Goal: Entertainment & Leisure: Consume media (video, audio)

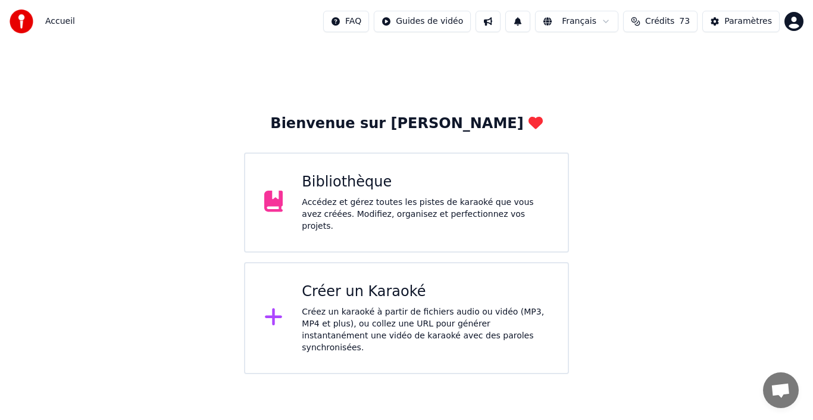
click at [342, 190] on div "Bibliothèque" at bounding box center [425, 182] width 247 height 19
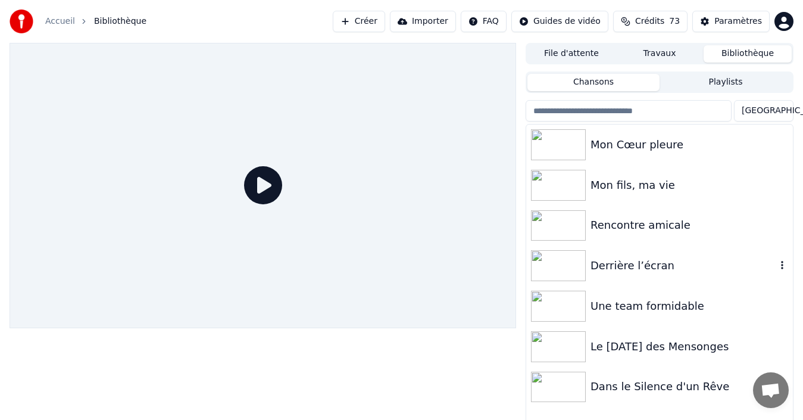
click at [636, 269] on div "Derrière l’écran" at bounding box center [684, 265] width 186 height 17
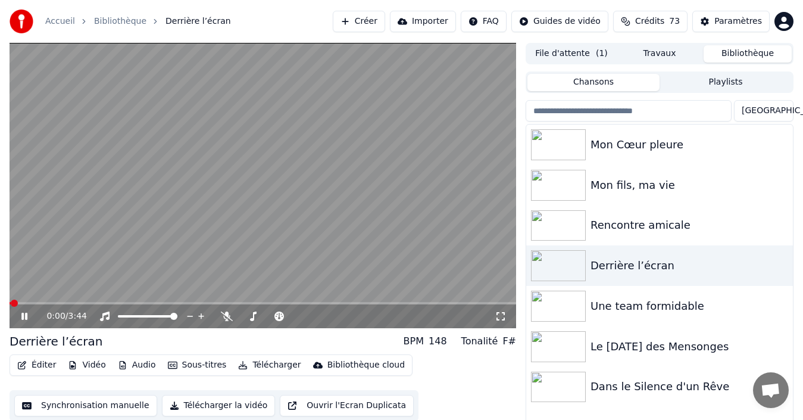
click at [24, 315] on icon at bounding box center [24, 316] width 6 height 7
click at [10, 304] on span at bounding box center [13, 303] width 7 height 7
click at [319, 317] on span at bounding box center [317, 316] width 7 height 7
click at [25, 317] on icon at bounding box center [24, 316] width 7 height 8
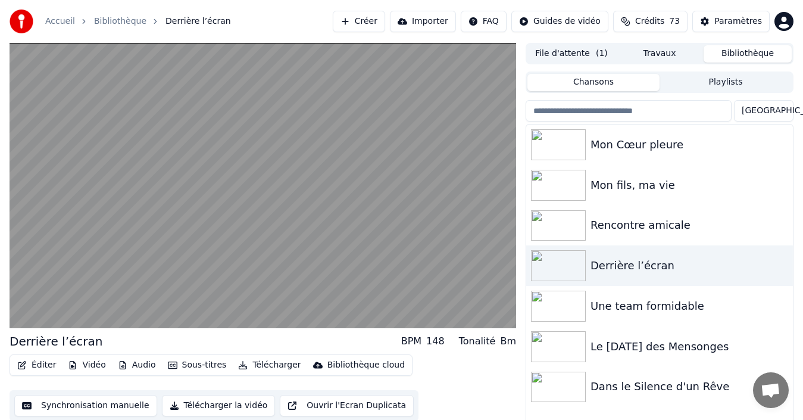
scroll to position [19, 0]
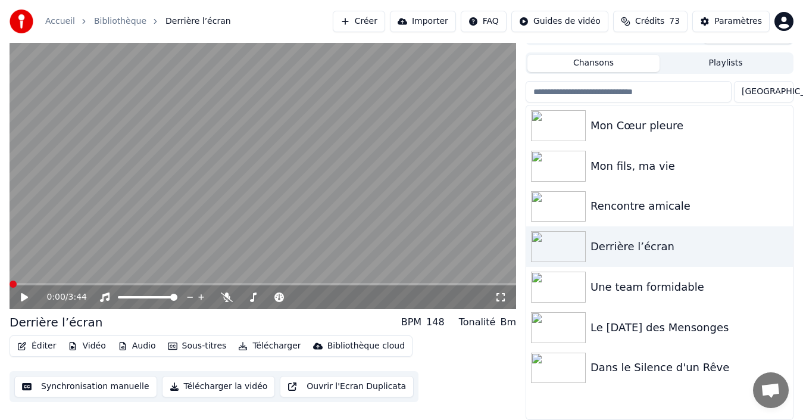
click at [10, 288] on span at bounding box center [13, 283] width 7 height 7
